Goal: Task Accomplishment & Management: Use online tool/utility

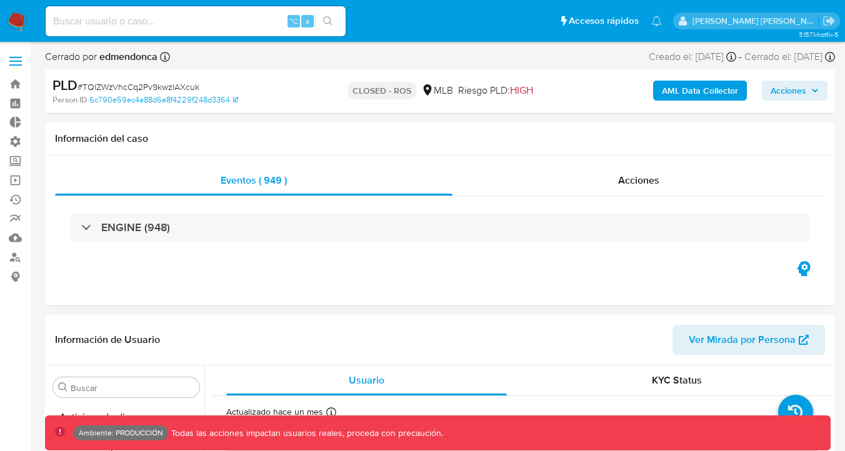
select select "10"
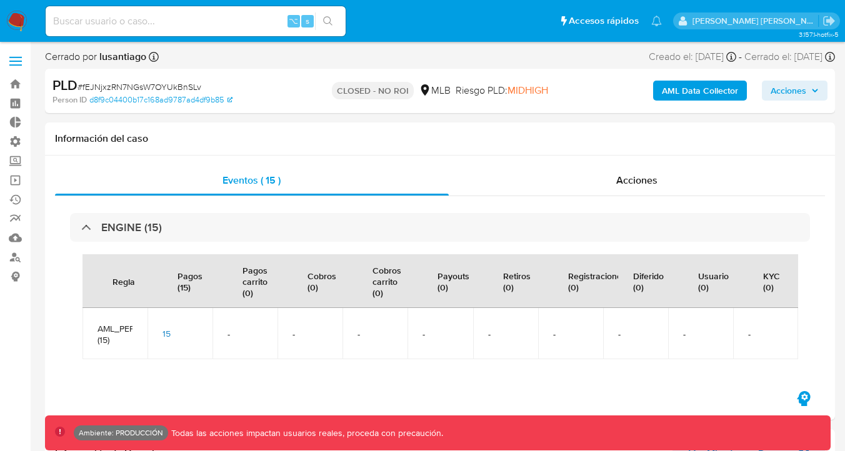
select select "10"
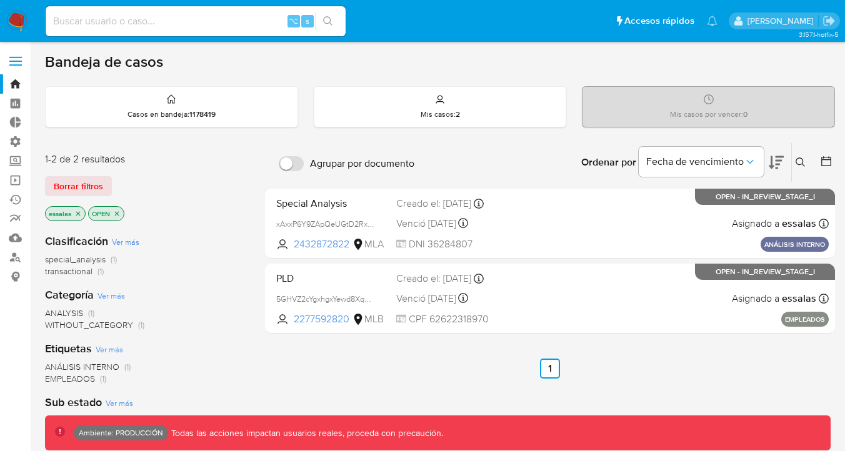
click at [100, 174] on div "1-2 de 2 resultados Borrar filtros essalas OPEN" at bounding box center [145, 187] width 200 height 71
click at [100, 184] on span "Borrar filtros" at bounding box center [78, 185] width 49 height 17
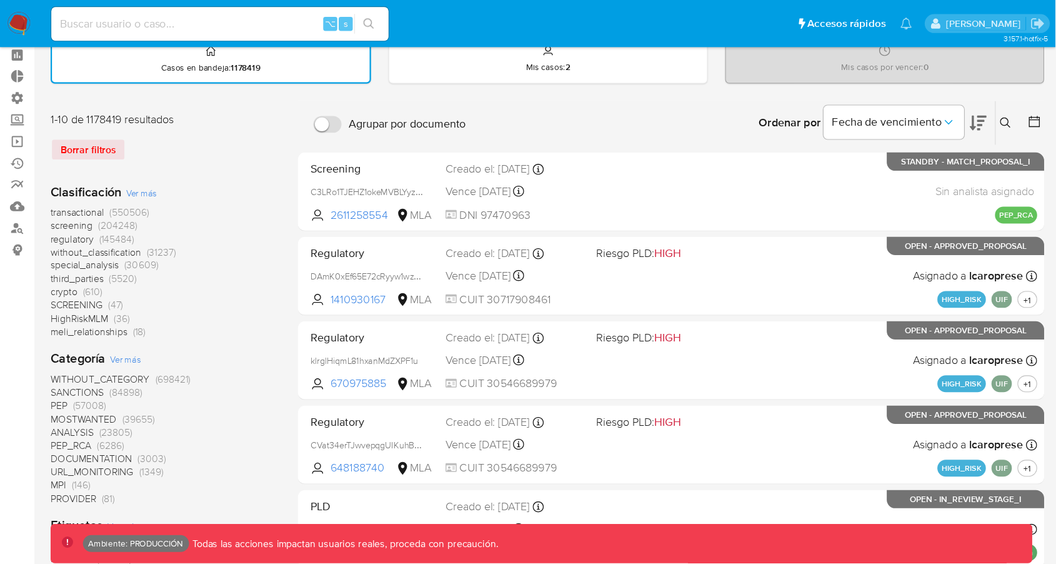
scroll to position [54, 0]
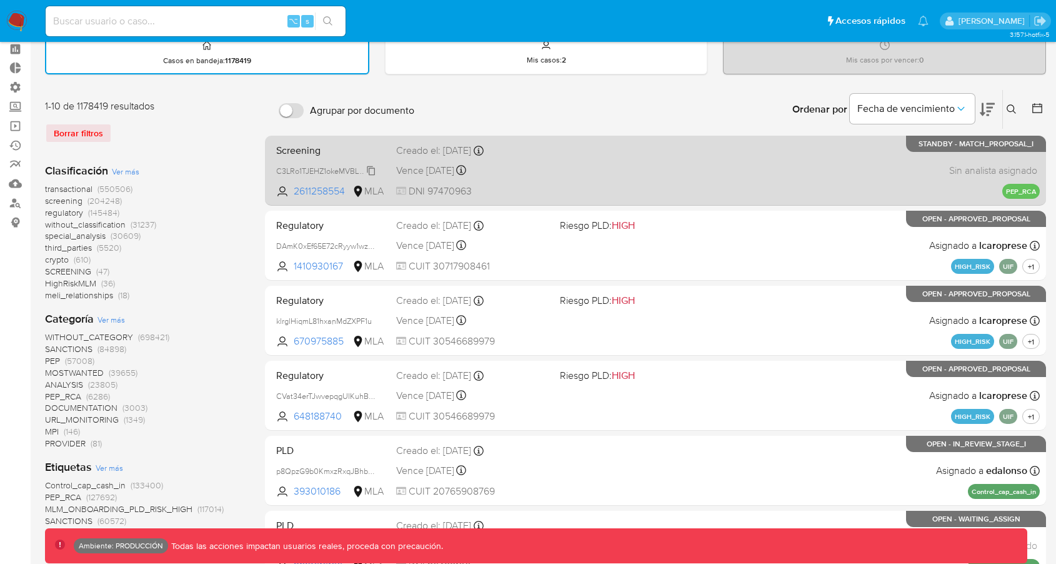
click at [336, 165] on span "C3LRo1TJEHZ1okeMVBLYyzJL" at bounding box center [326, 170] width 101 height 14
click at [311, 150] on span "Screening" at bounding box center [331, 149] width 110 height 16
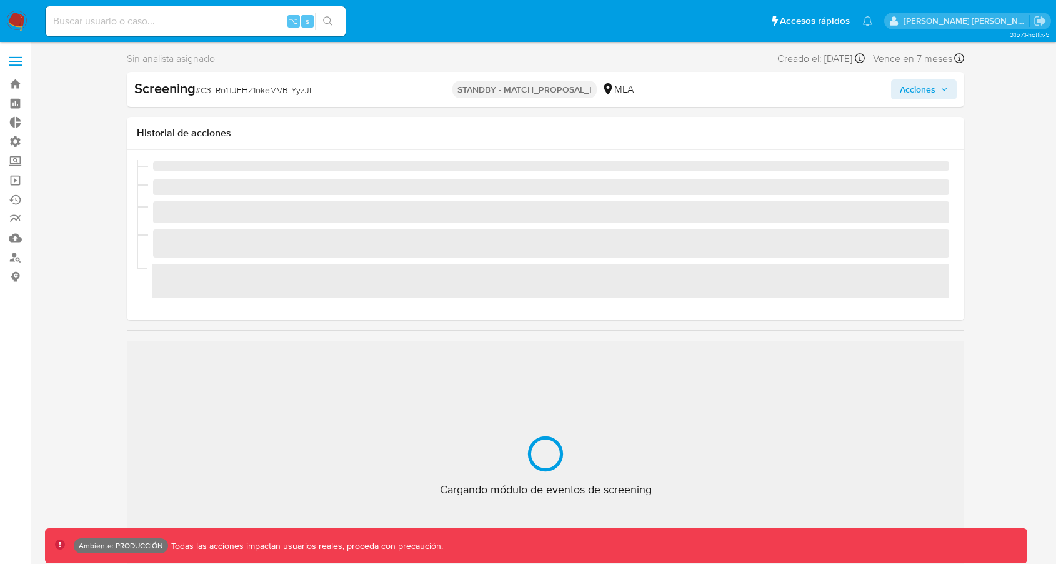
scroll to position [587, 0]
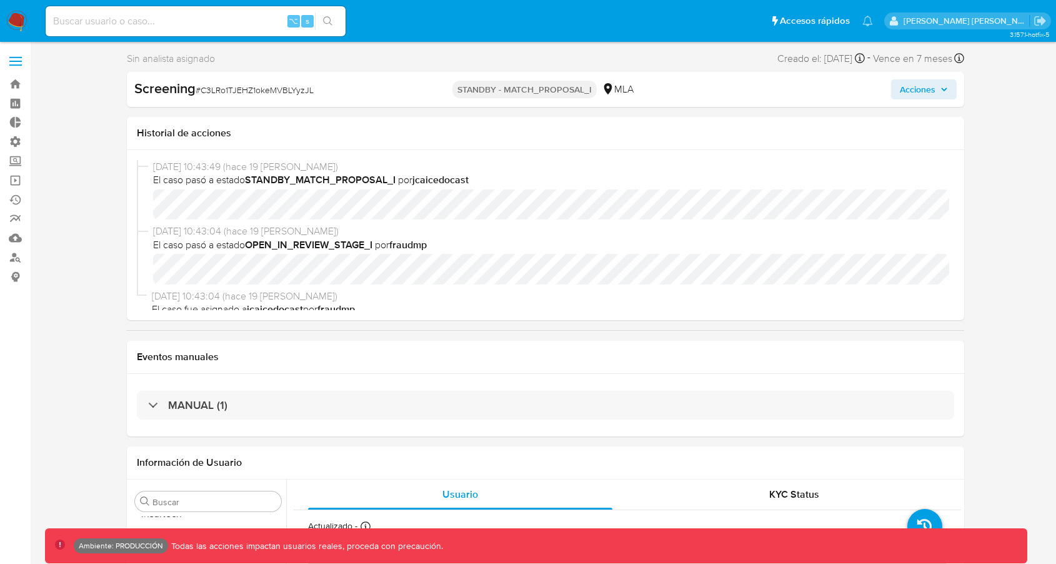
select select "10"
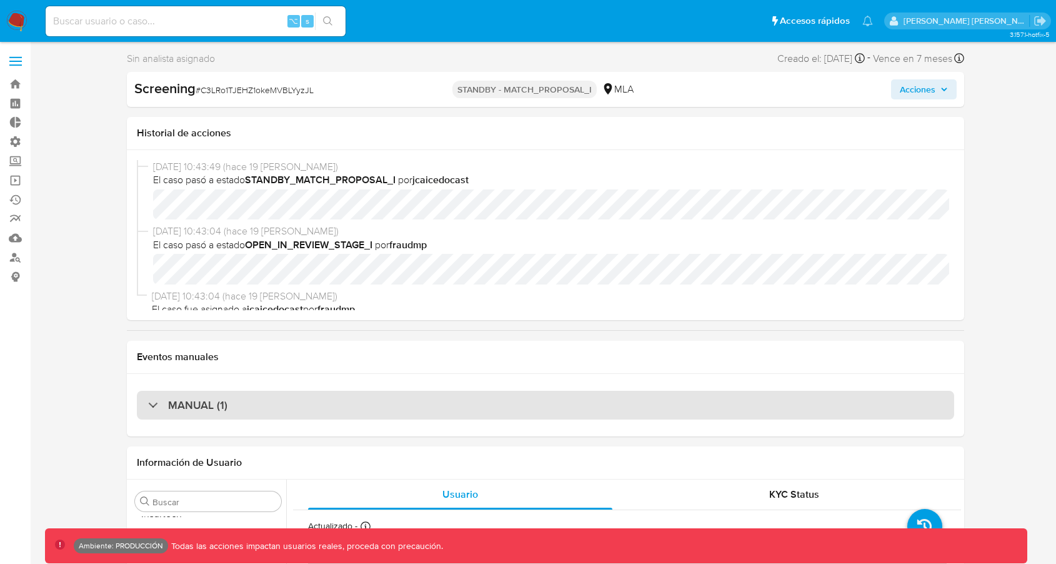
click at [408, 399] on div "MANUAL (1)" at bounding box center [545, 405] width 817 height 29
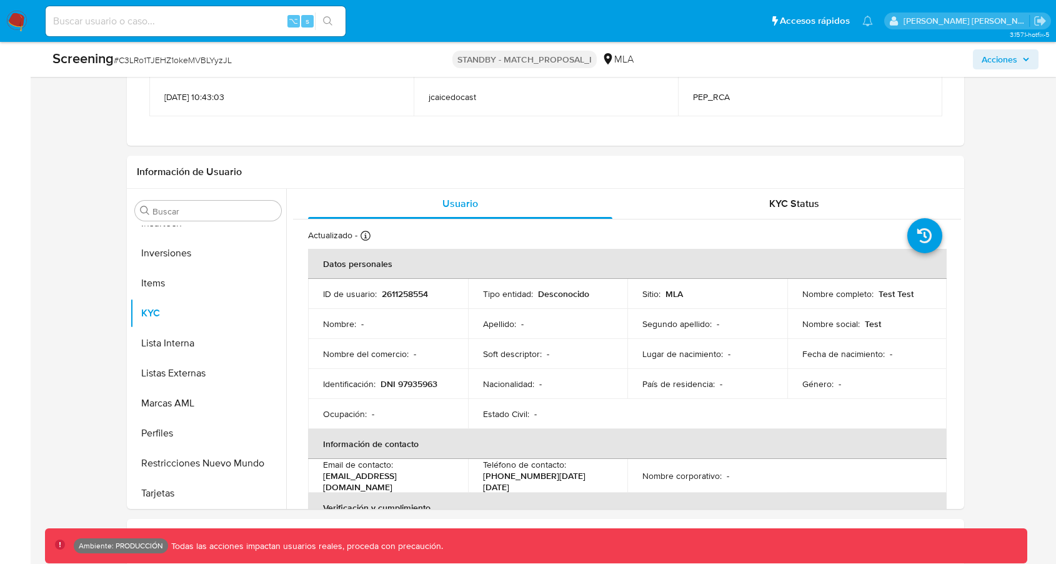
scroll to position [353, 0]
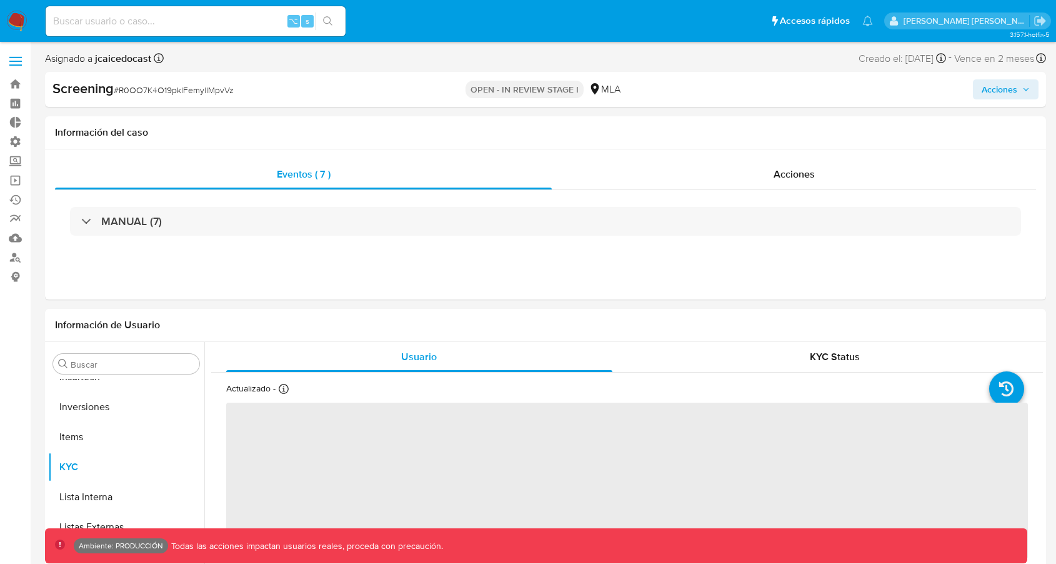
scroll to position [588, 0]
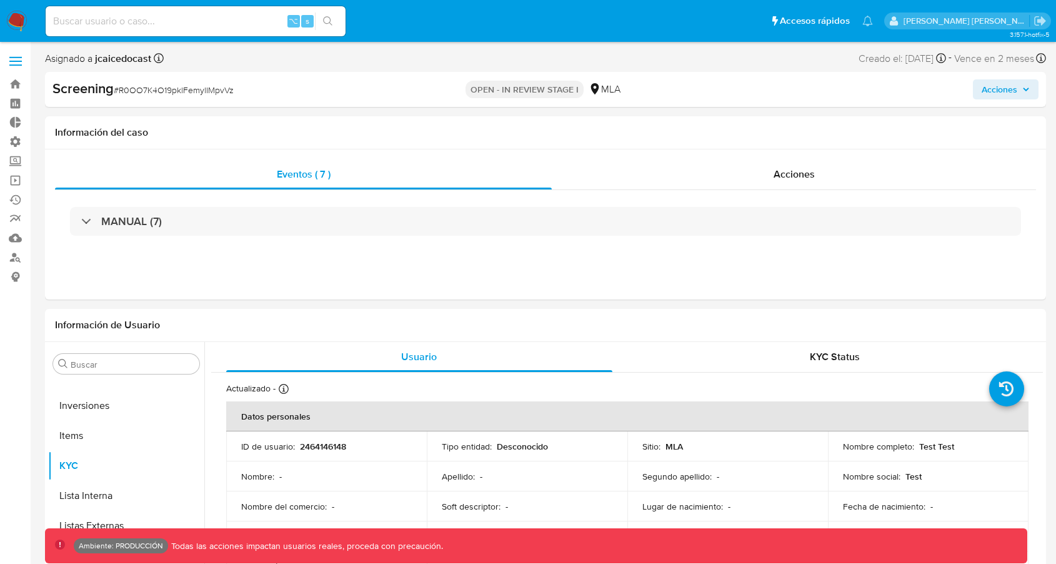
select select "10"
click at [460, 194] on div "MANUAL (7)" at bounding box center [545, 221] width 981 height 62
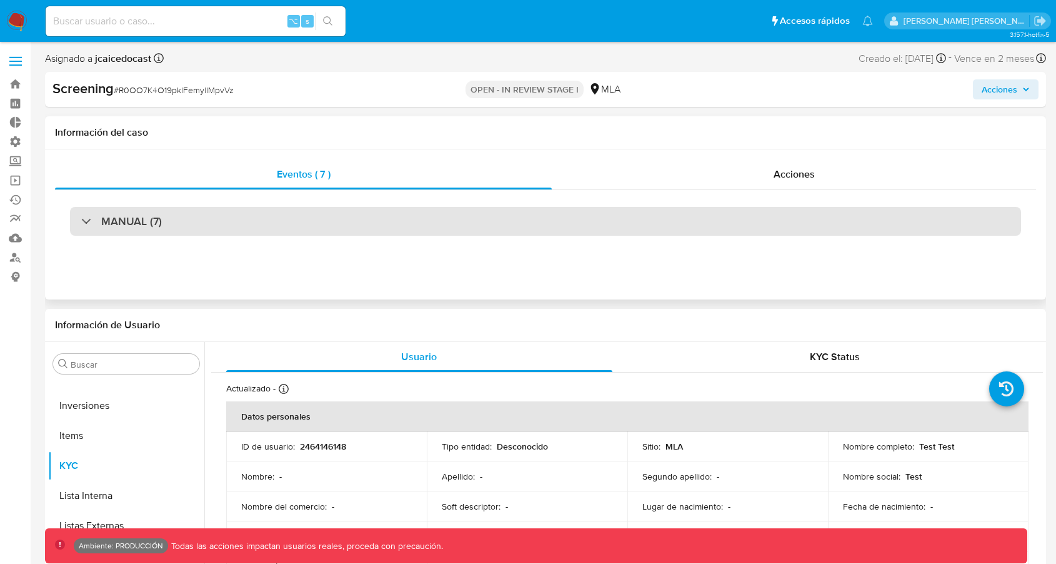
click at [460, 219] on div "MANUAL (7)" at bounding box center [545, 221] width 951 height 29
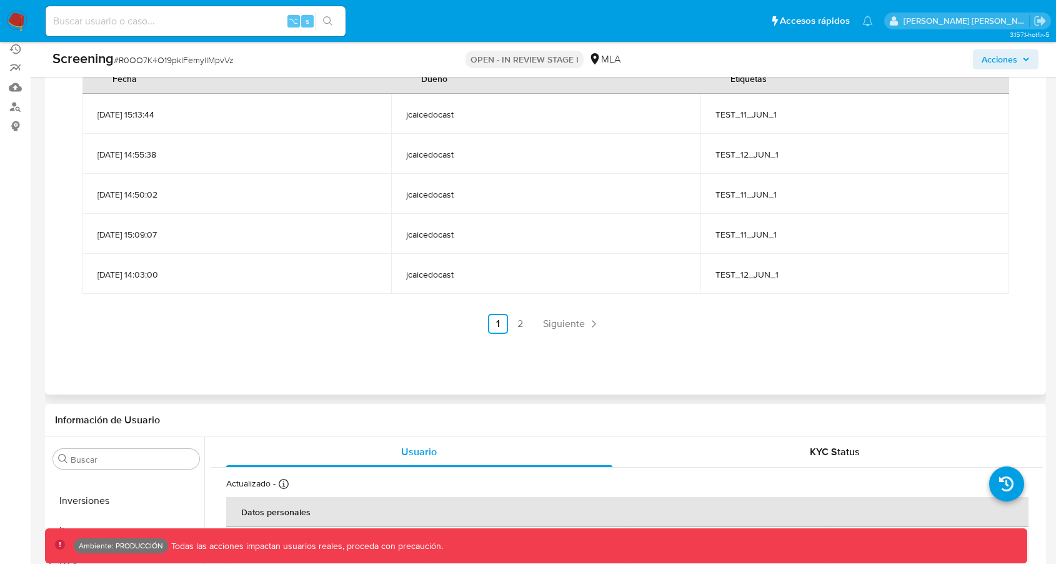
scroll to position [124, 0]
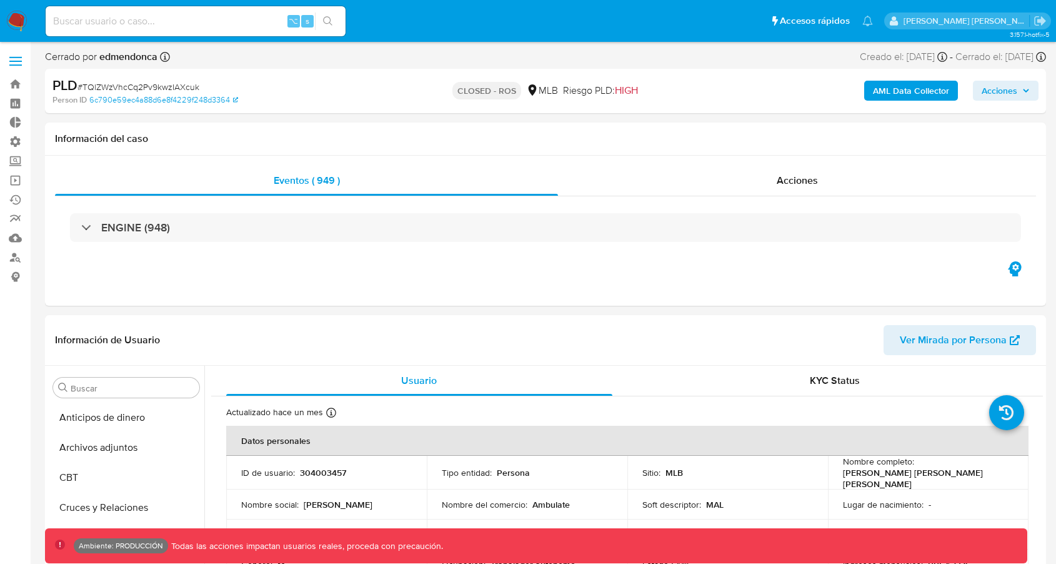
select select "10"
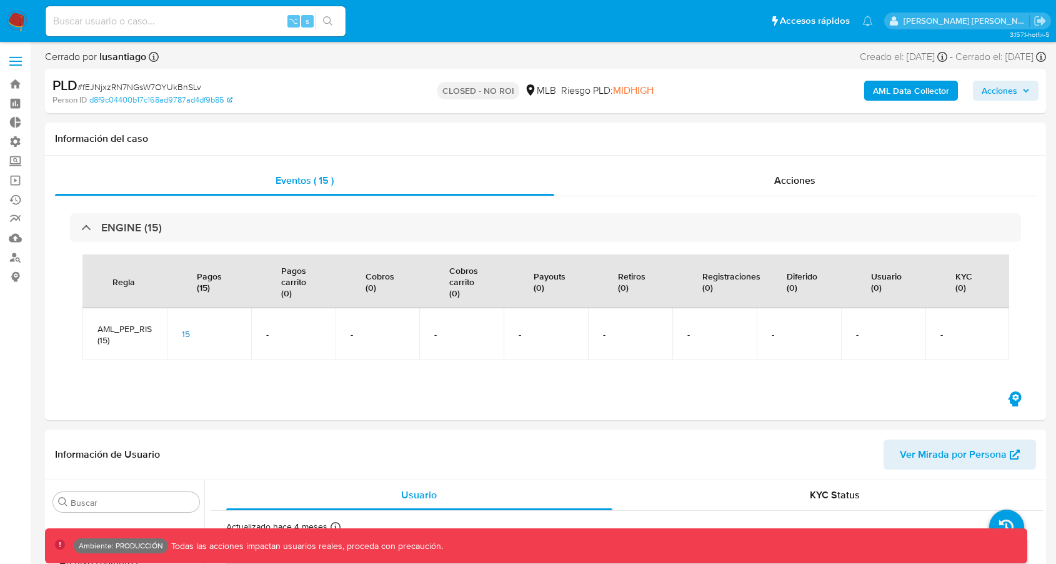
select select "10"
